Goal: Task Accomplishment & Management: Manage account settings

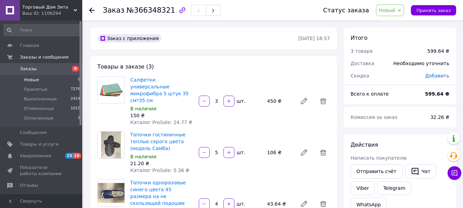
click at [35, 83] on li "Новые 9" at bounding box center [42, 80] width 84 height 10
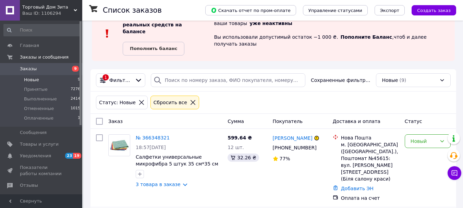
scroll to position [34, 0]
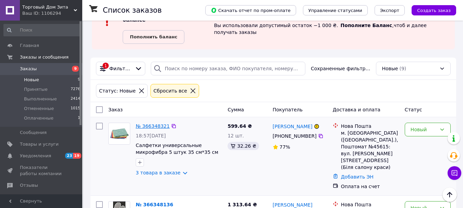
click at [149, 123] on link "№ 366348321" at bounding box center [153, 125] width 34 height 5
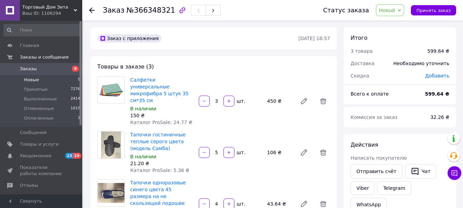
click at [36, 80] on span "Новые" at bounding box center [31, 80] width 15 height 6
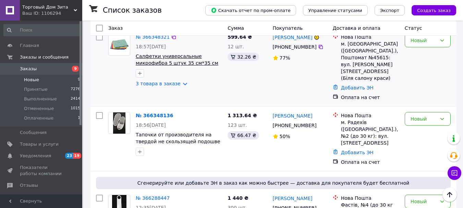
scroll to position [137, 0]
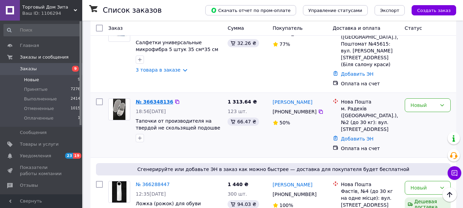
click at [149, 99] on link "№ 366348136" at bounding box center [154, 101] width 37 height 5
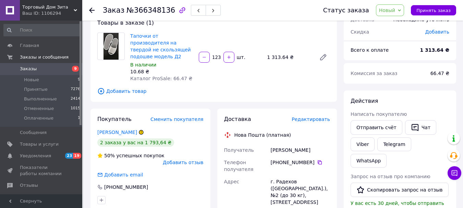
scroll to position [34, 0]
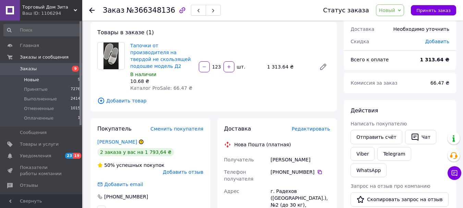
click at [31, 80] on span "Новые" at bounding box center [31, 80] width 15 height 6
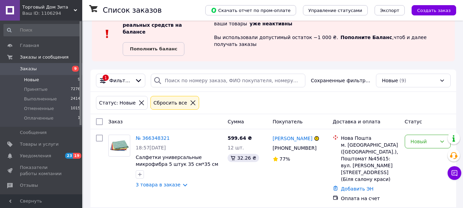
scroll to position [34, 0]
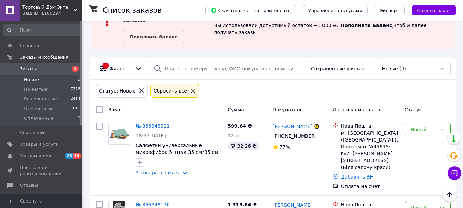
click at [31, 80] on span "Новые" at bounding box center [31, 80] width 15 height 6
click at [37, 67] on span "Заказы" at bounding box center [42, 69] width 44 height 6
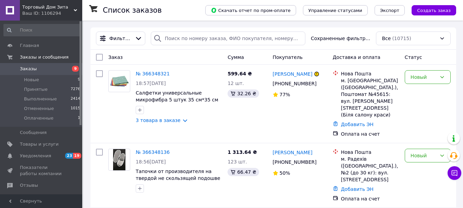
scroll to position [69, 0]
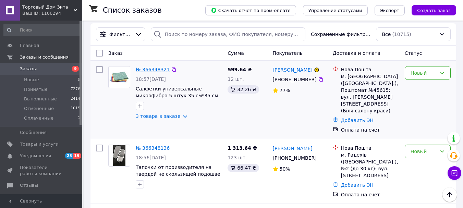
click at [163, 67] on link "№ 366348321" at bounding box center [153, 69] width 34 height 5
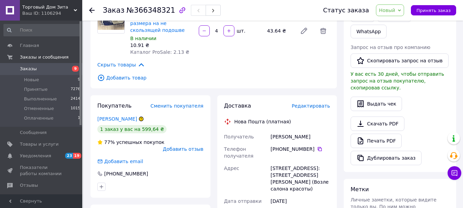
scroll to position [206, 0]
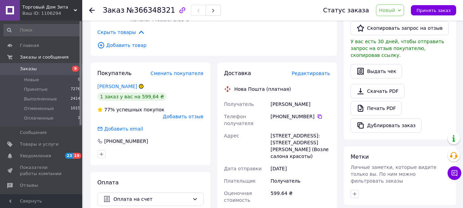
click at [32, 70] on span "Заказы" at bounding box center [28, 69] width 17 height 6
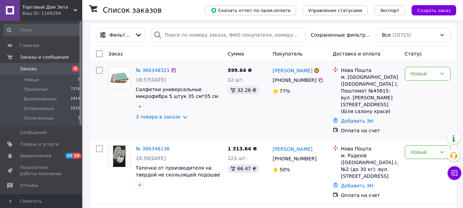
scroll to position [69, 0]
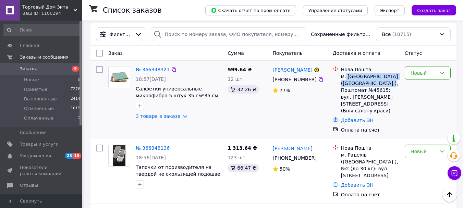
drag, startPoint x: 346, startPoint y: 70, endPoint x: 384, endPoint y: 75, distance: 38.7
click at [384, 75] on div "м. [GEOGRAPHIC_DATA] ([GEOGRAPHIC_DATA].), Поштомат №45615: вул. [PERSON_NAME][…" at bounding box center [370, 93] width 58 height 41
copy div "[GEOGRAPHIC_DATA] ([GEOGRAPHIC_DATA].), Поштомат №45615:"
drag, startPoint x: 312, startPoint y: 66, endPoint x: 275, endPoint y: 64, distance: 37.4
click at [275, 66] on div "[PERSON_NAME]" at bounding box center [292, 70] width 41 height 9
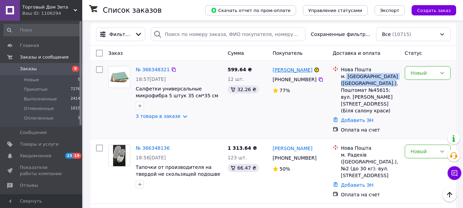
copy link "[PERSON_NAME]"
drag, startPoint x: 312, startPoint y: 75, endPoint x: 281, endPoint y: 74, distance: 31.6
click at [281, 75] on div "[PHONE_NUMBER]" at bounding box center [295, 80] width 47 height 10
copy div "0 93 531 89 94"
click at [147, 67] on link "№ 366348321" at bounding box center [153, 69] width 34 height 5
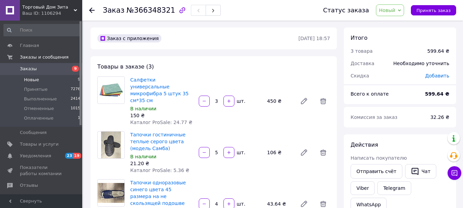
click at [31, 81] on span "Новые" at bounding box center [31, 80] width 15 height 6
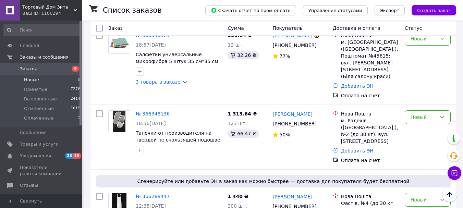
scroll to position [171, 0]
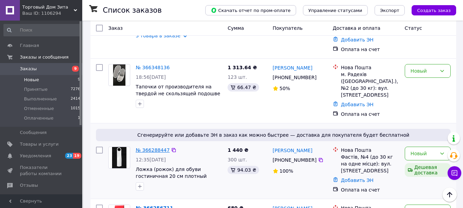
click at [143, 147] on link "№ 366288447" at bounding box center [153, 149] width 34 height 5
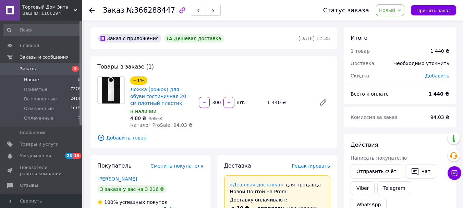
click at [28, 81] on span "Новые" at bounding box center [31, 80] width 15 height 6
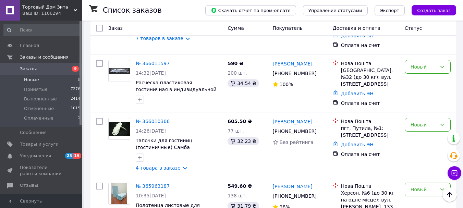
scroll to position [543, 0]
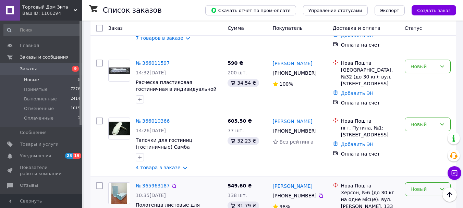
click at [443, 187] on icon at bounding box center [442, 189] width 5 height 5
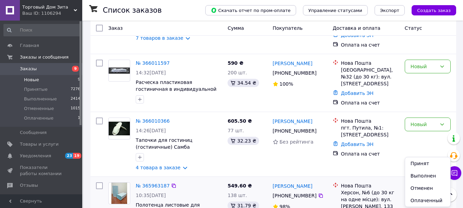
click at [419, 160] on li "Принят" at bounding box center [427, 163] width 45 height 12
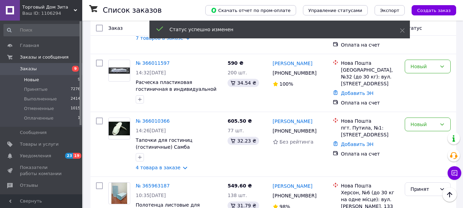
click at [37, 78] on span "Новые" at bounding box center [31, 80] width 15 height 6
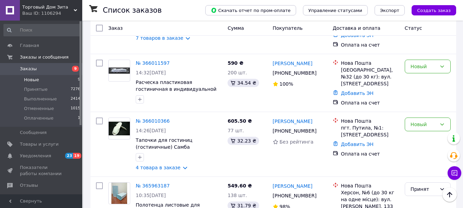
click at [34, 67] on span "Заказы" at bounding box center [28, 69] width 17 height 6
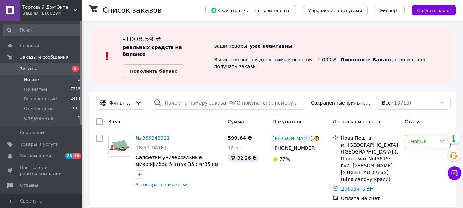
click at [31, 79] on span "Новые" at bounding box center [31, 80] width 15 height 6
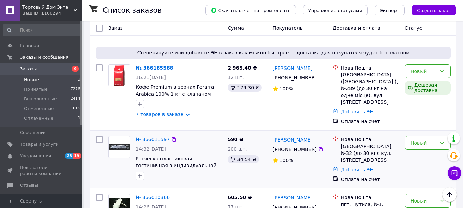
scroll to position [508, 0]
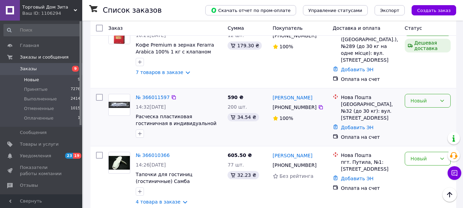
click at [438, 94] on div "Новый" at bounding box center [428, 101] width 46 height 14
click at [429, 71] on li "Принят" at bounding box center [427, 75] width 45 height 12
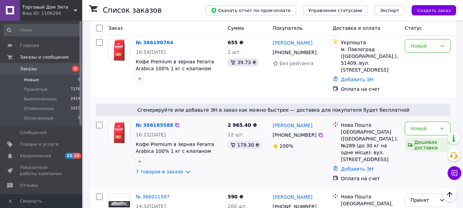
scroll to position [375, 0]
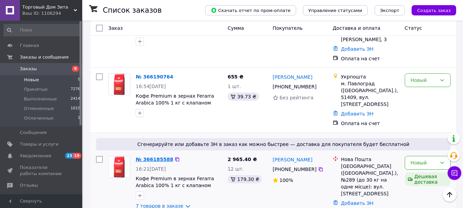
click at [159, 157] on link "№ 366185588" at bounding box center [154, 159] width 37 height 5
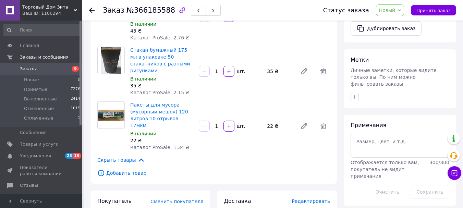
scroll to position [309, 0]
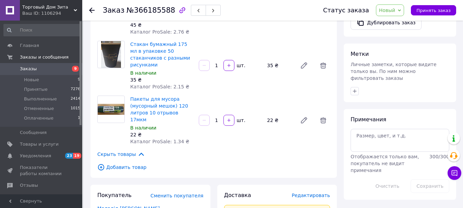
click at [39, 68] on span "Заказы" at bounding box center [42, 69] width 44 height 6
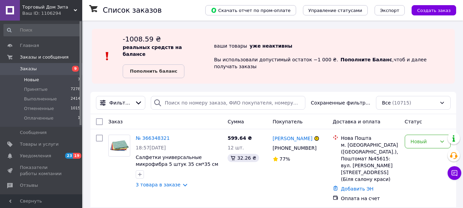
click at [37, 81] on span "Новые" at bounding box center [31, 80] width 15 height 6
